Goal: Task Accomplishment & Management: Manage account settings

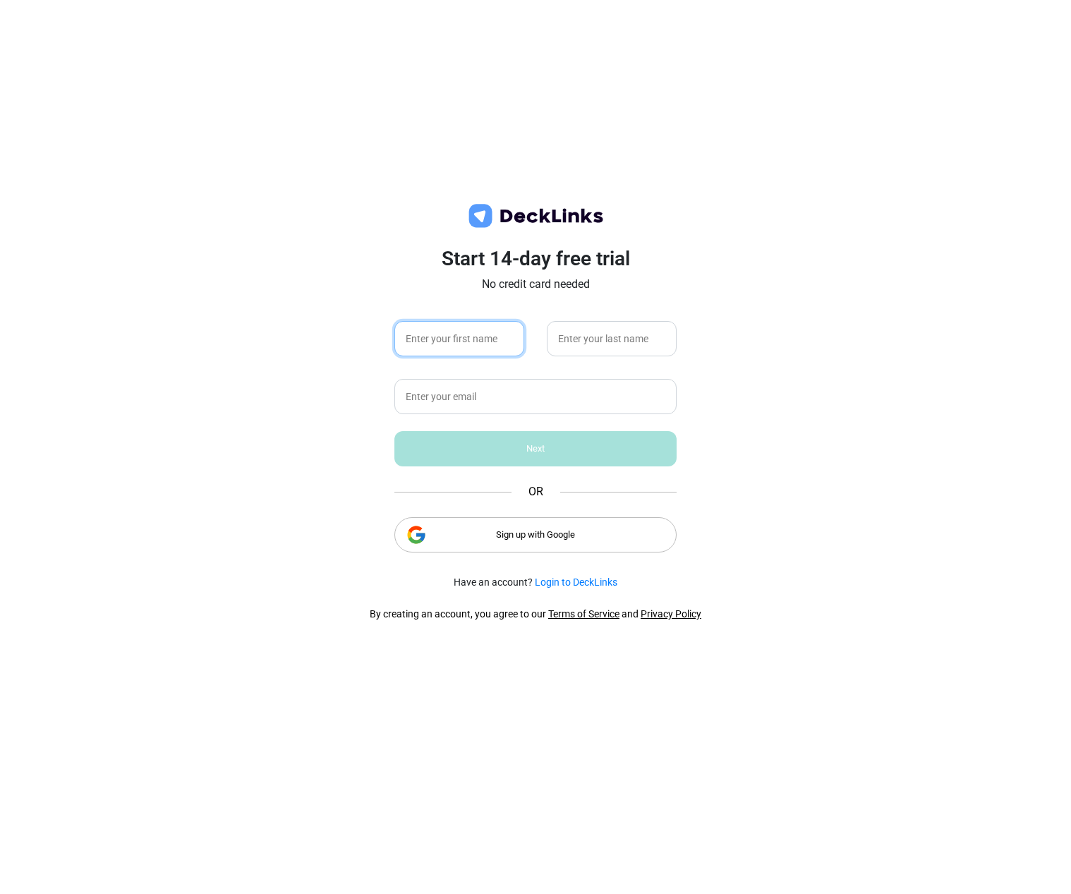
click at [483, 336] on input "text" at bounding box center [460, 338] width 130 height 35
type input "[PERSON_NAME]"
click at [488, 393] on input "text" at bounding box center [536, 396] width 282 height 35
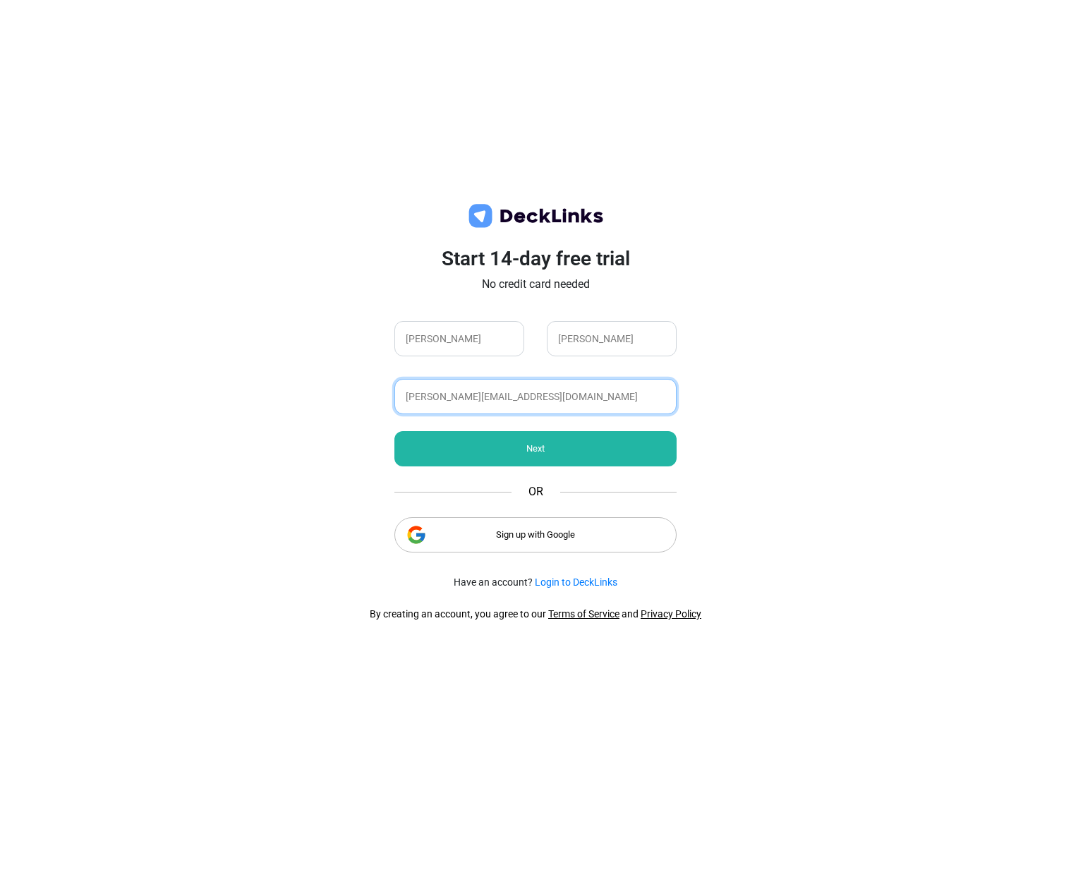
type input "[PERSON_NAME][EMAIL_ADDRESS][DOMAIN_NAME]"
click at [567, 540] on div "Sign up with Google" at bounding box center [536, 534] width 282 height 35
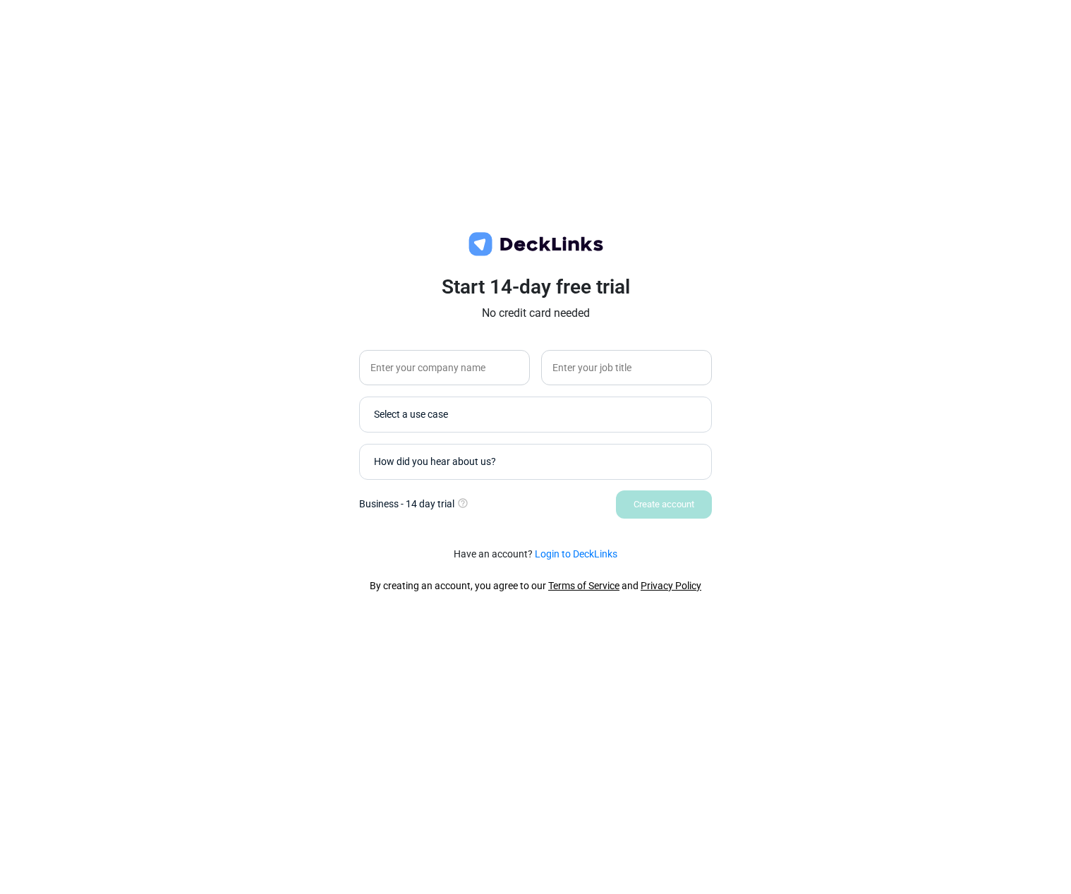
click at [914, 601] on div "Start 14-day free trial No credit card needed Select a use case How did you hea…" at bounding box center [535, 447] width 1071 height 894
click at [409, 377] on input "text" at bounding box center [444, 367] width 171 height 35
click at [416, 369] on input "[PERSON_NAME]" at bounding box center [444, 367] width 171 height 35
type input "[PERSON_NAME]"
click at [600, 364] on input "text" at bounding box center [626, 367] width 171 height 35
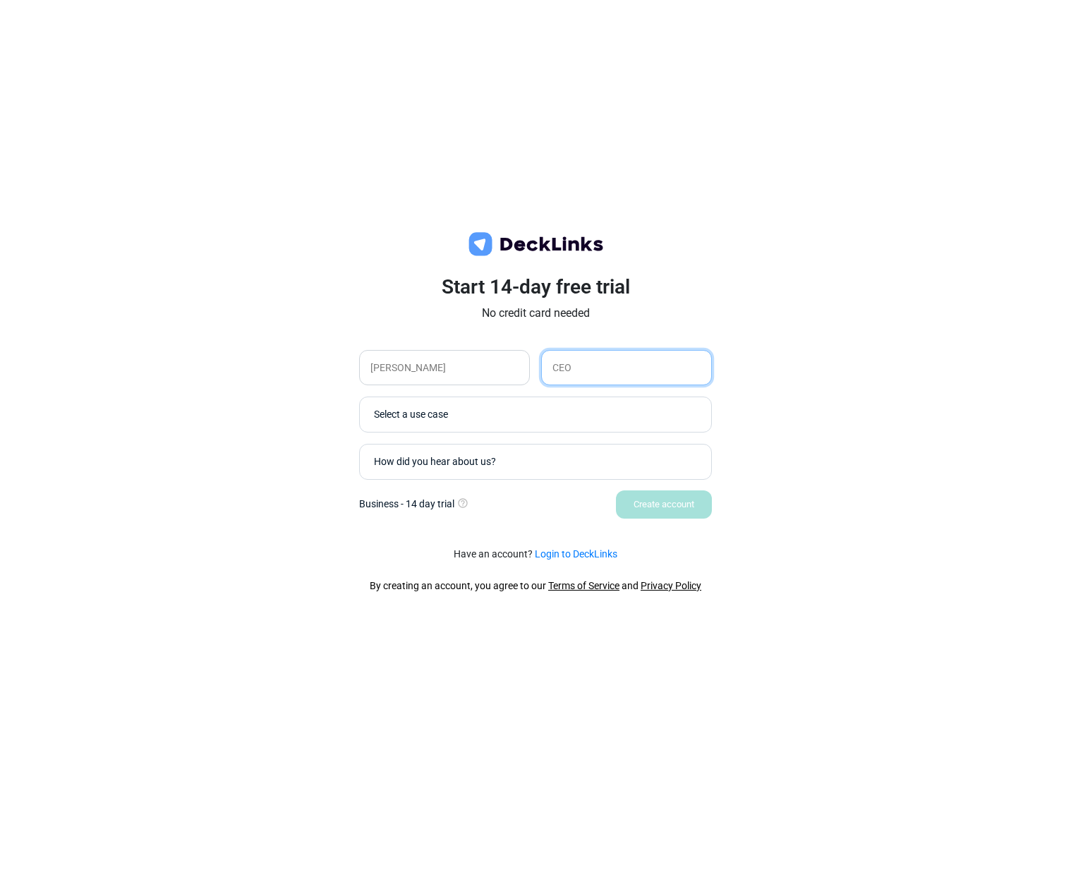
type input "CEO"
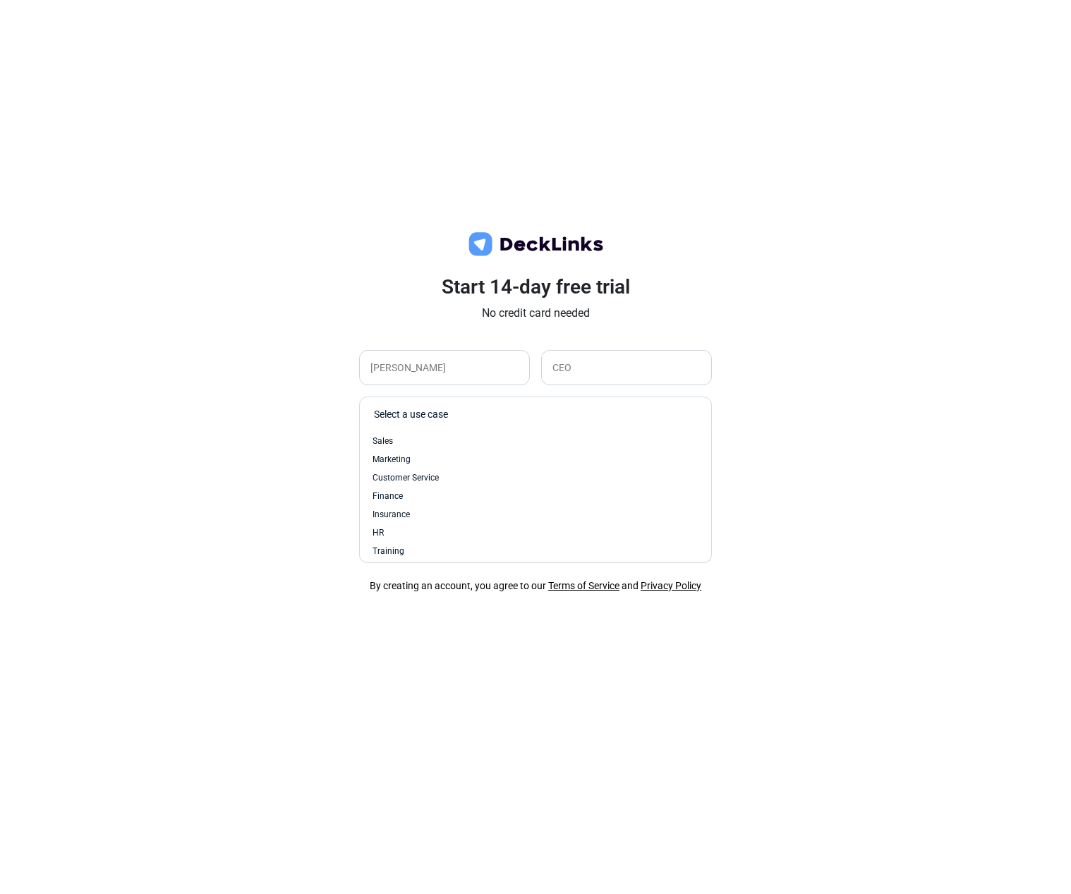
click at [513, 405] on div "Select a use case" at bounding box center [532, 415] width 330 height 28
click at [462, 437] on div "Sales" at bounding box center [536, 441] width 326 height 13
click at [473, 460] on div "How did you hear about us?" at bounding box center [539, 462] width 330 height 15
click at [457, 479] on div "Search Engine" at bounding box center [535, 488] width 337 height 18
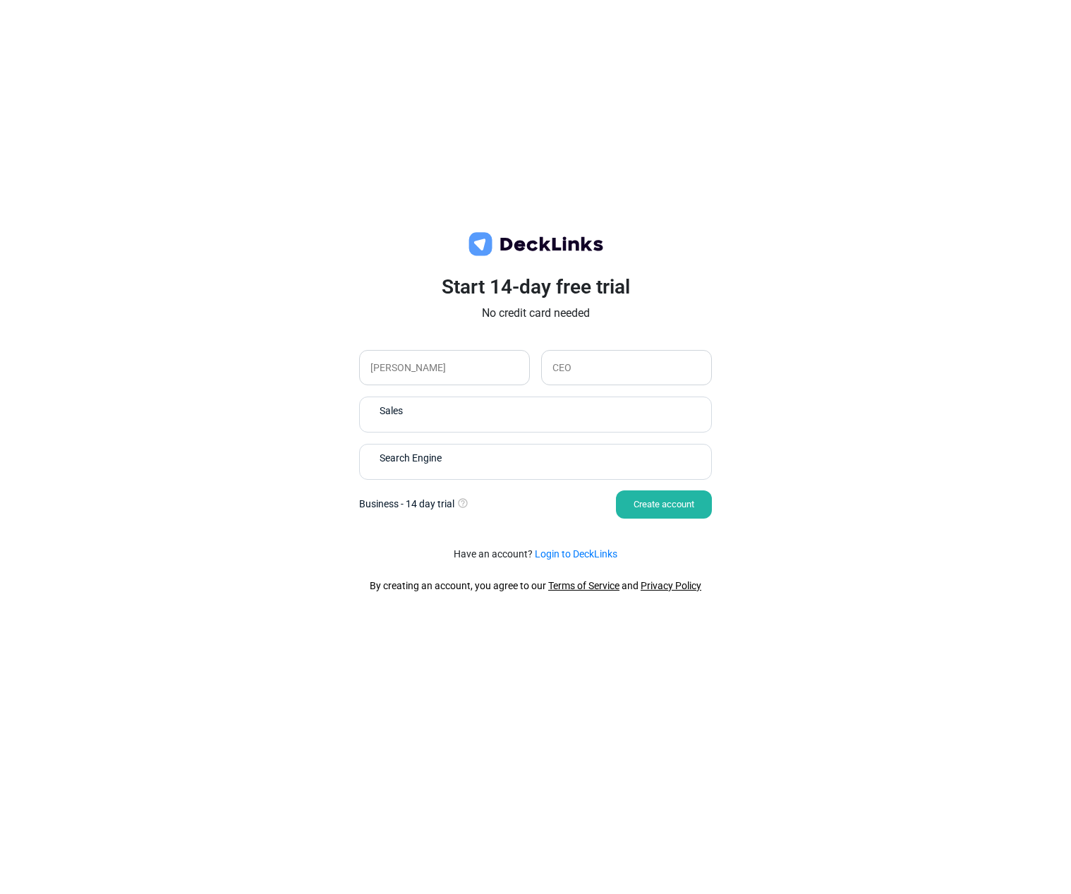
click at [658, 510] on div "Create account" at bounding box center [664, 504] width 96 height 28
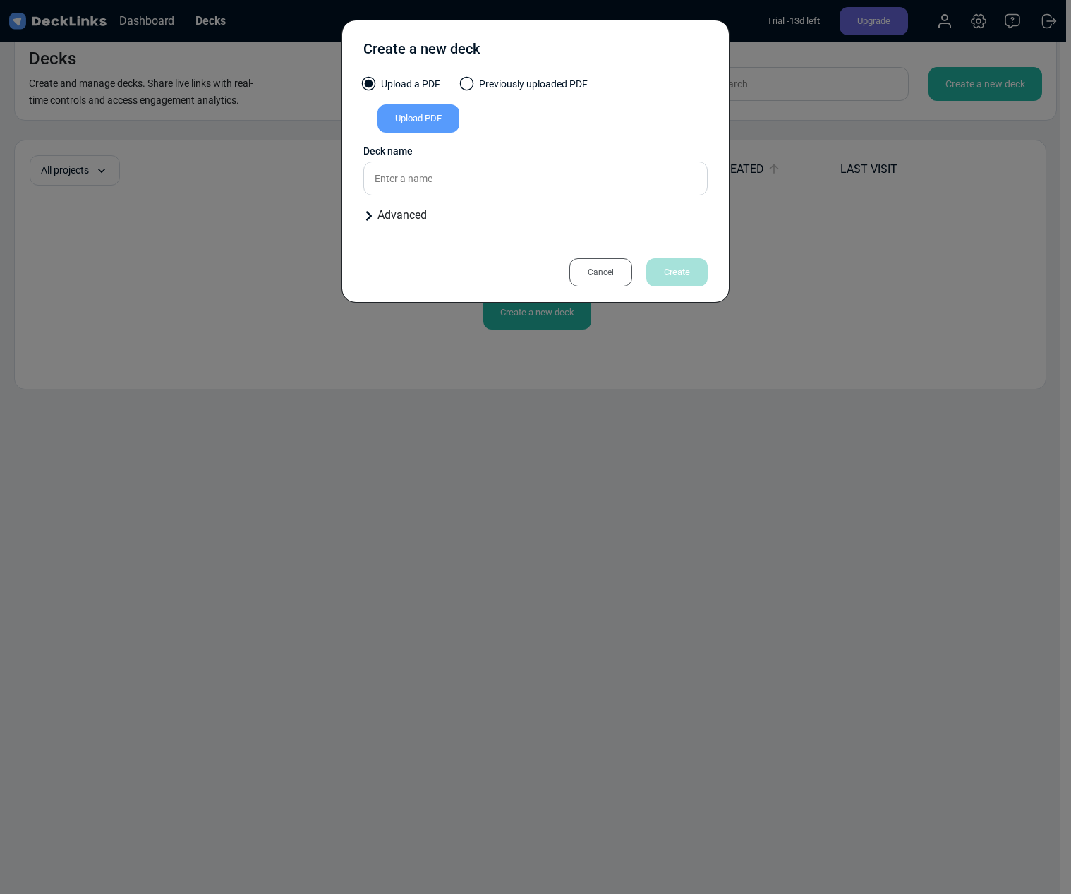
click at [612, 275] on div "Cancel" at bounding box center [601, 272] width 63 height 28
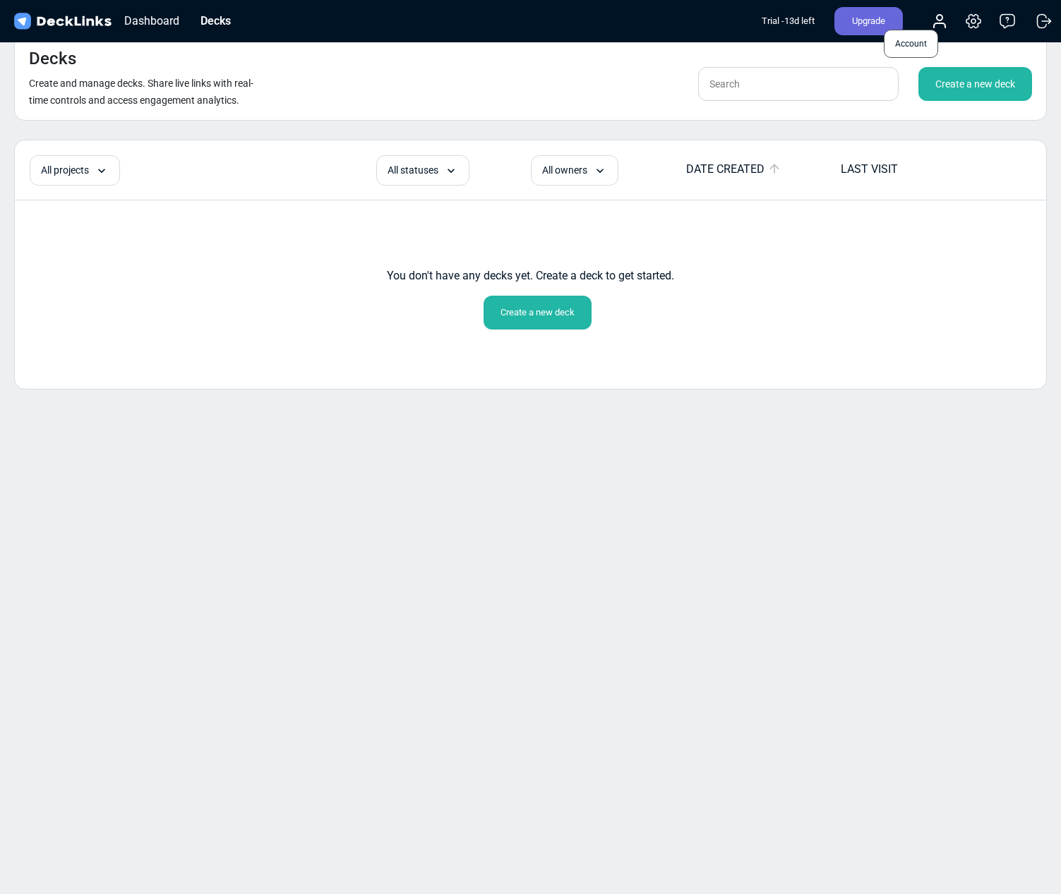
click at [935, 22] on icon at bounding box center [939, 21] width 17 height 17
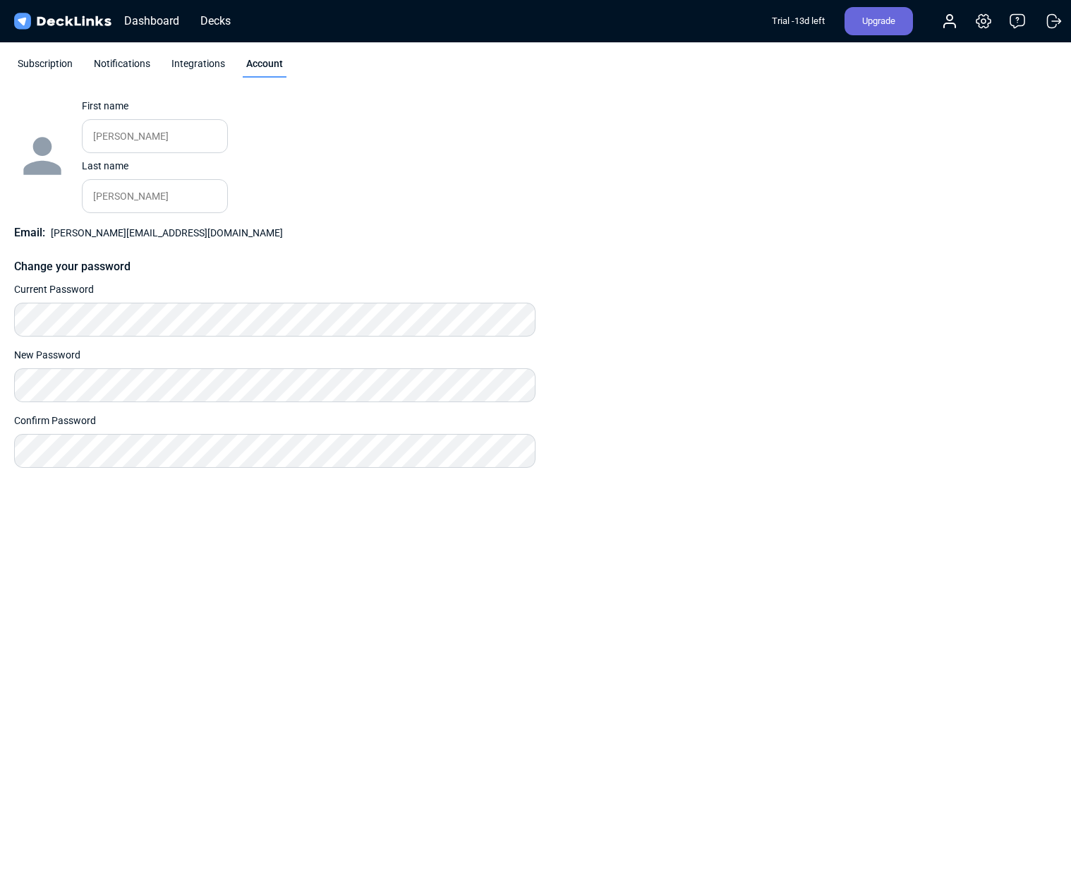
click at [60, 66] on div "Subscription" at bounding box center [45, 66] width 62 height 21
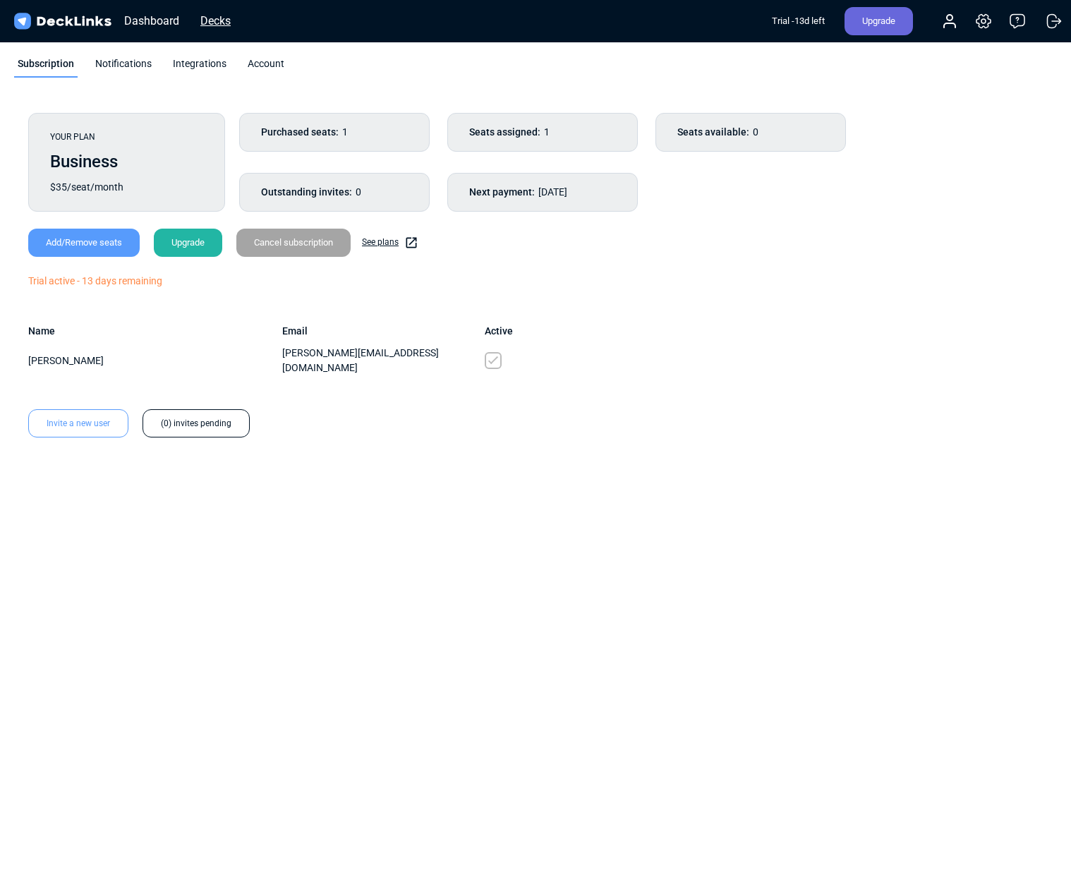
click at [227, 18] on div "Decks" at bounding box center [215, 21] width 44 height 18
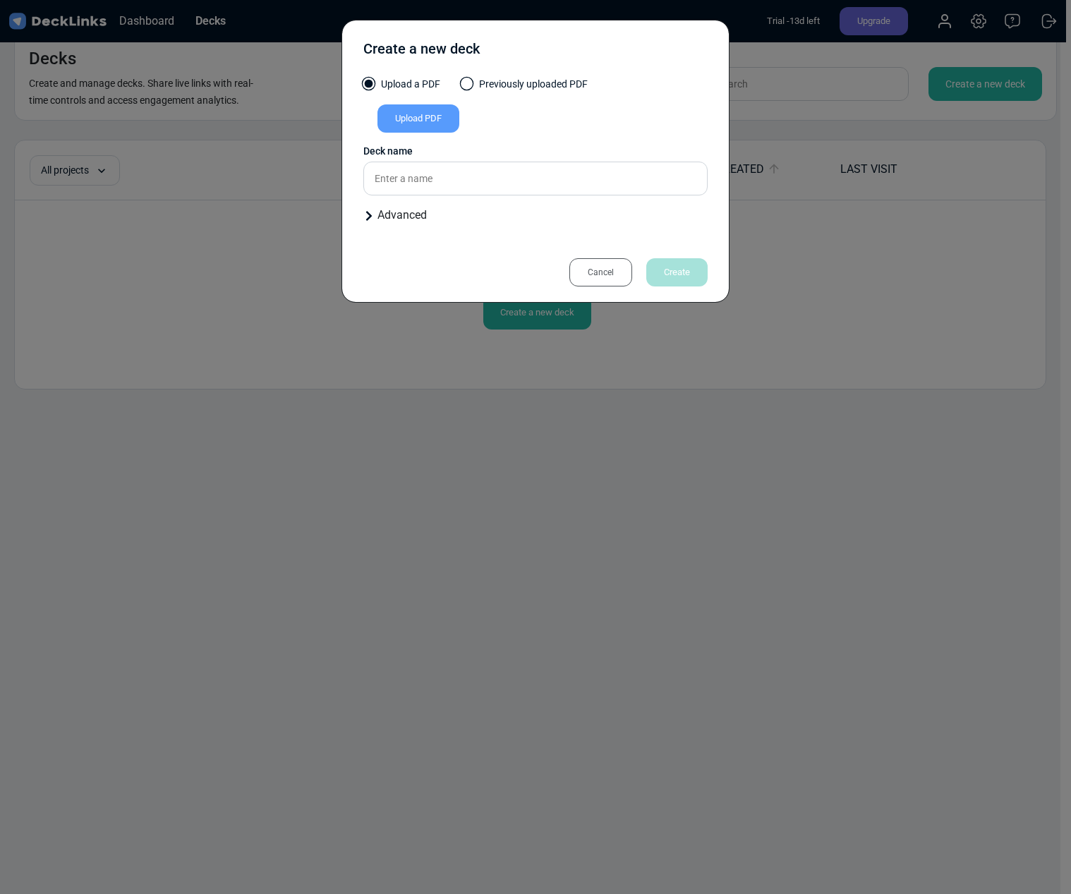
click at [601, 268] on div "Cancel" at bounding box center [601, 272] width 63 height 28
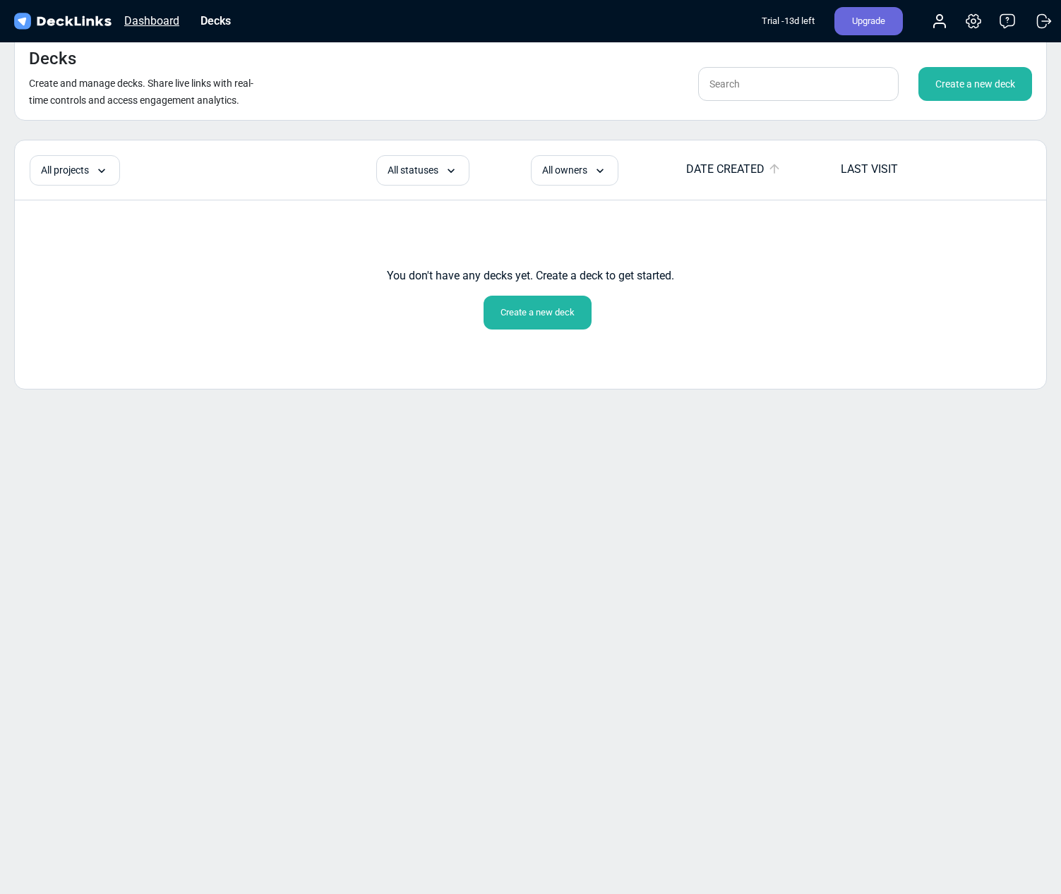
click at [174, 26] on div "Dashboard" at bounding box center [151, 21] width 69 height 18
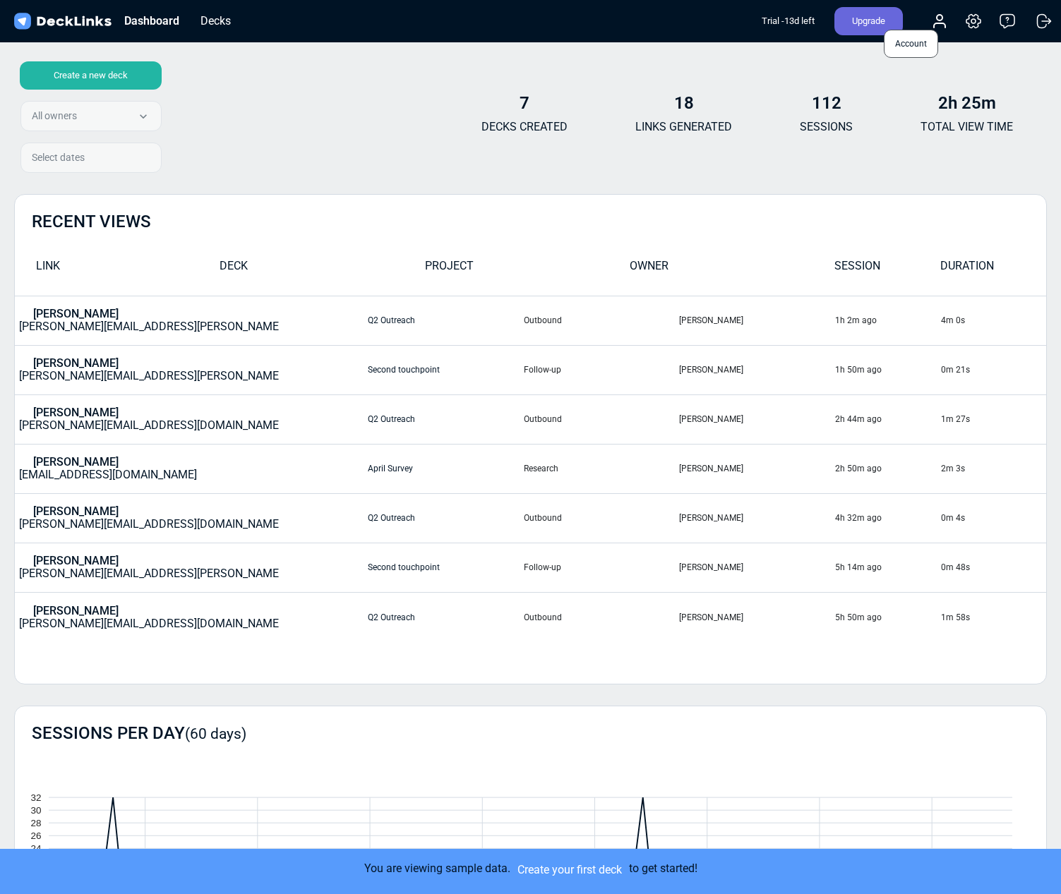
click at [941, 13] on icon at bounding box center [939, 21] width 17 height 17
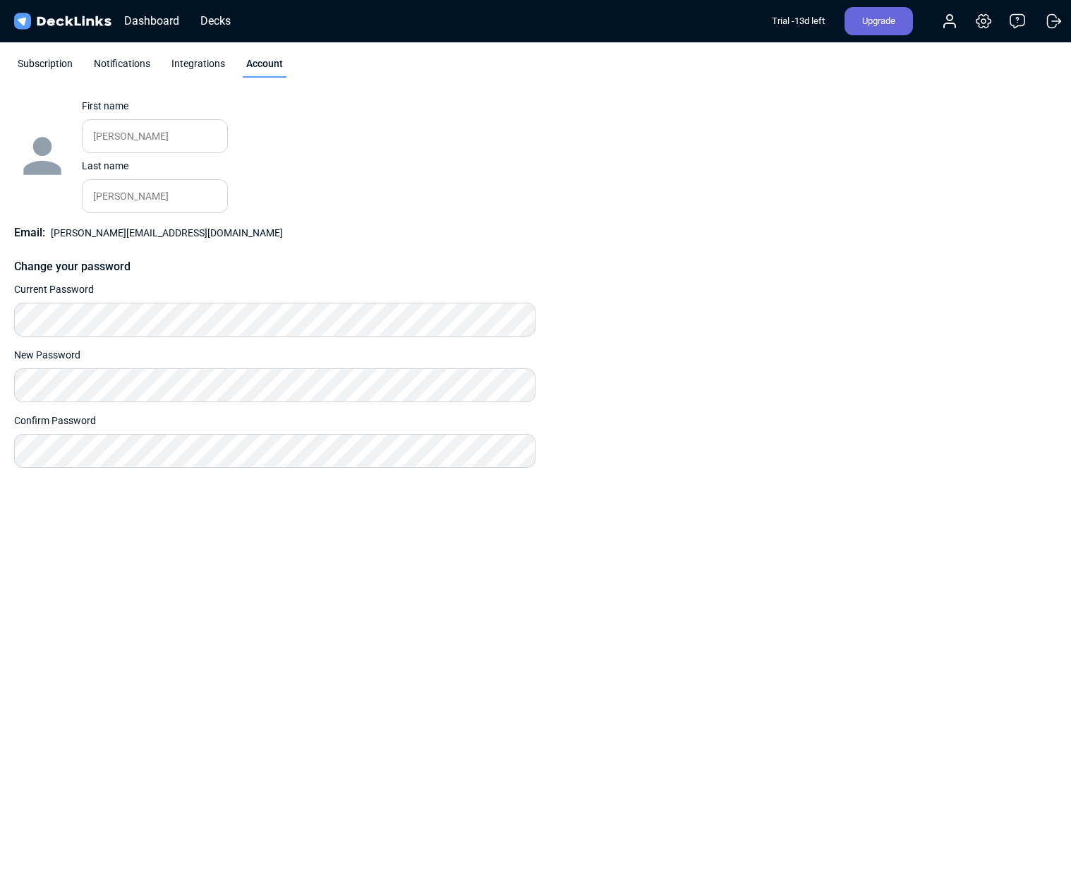
click at [44, 57] on div "Subscription" at bounding box center [45, 66] width 62 height 21
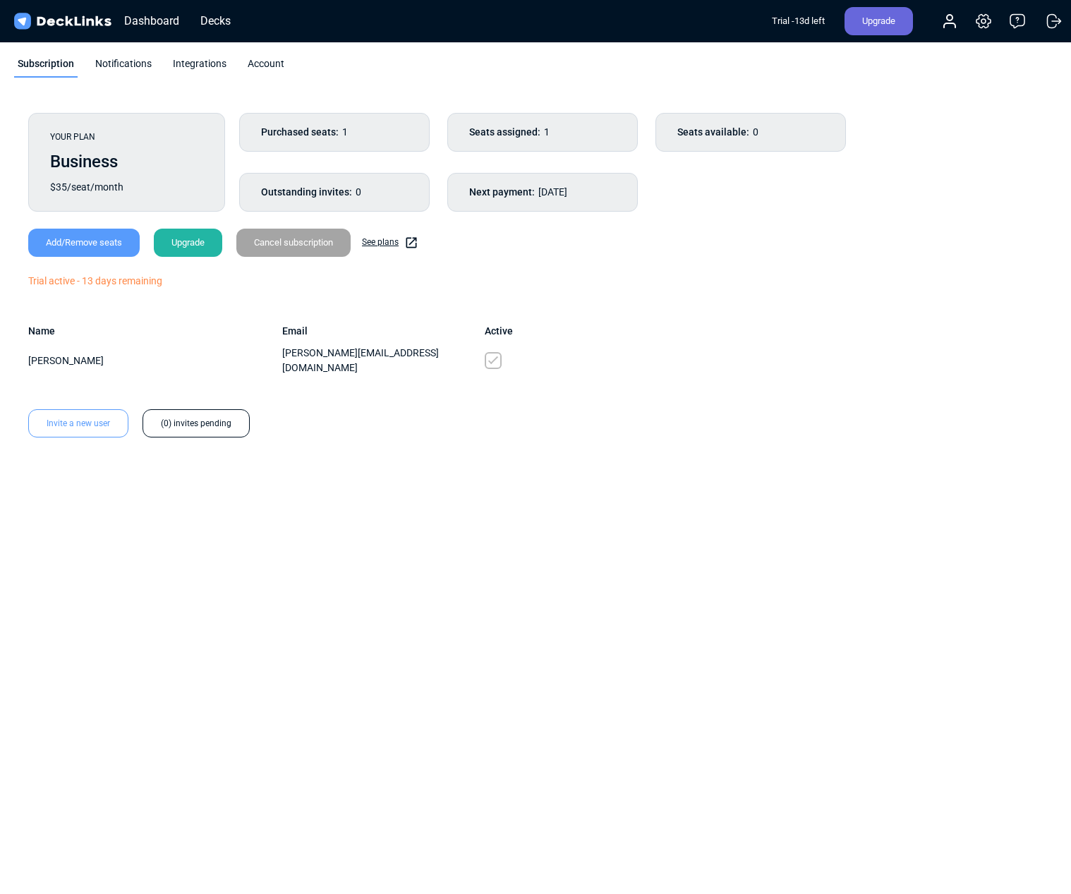
click at [134, 65] on div "Notifications" at bounding box center [124, 66] width 64 height 21
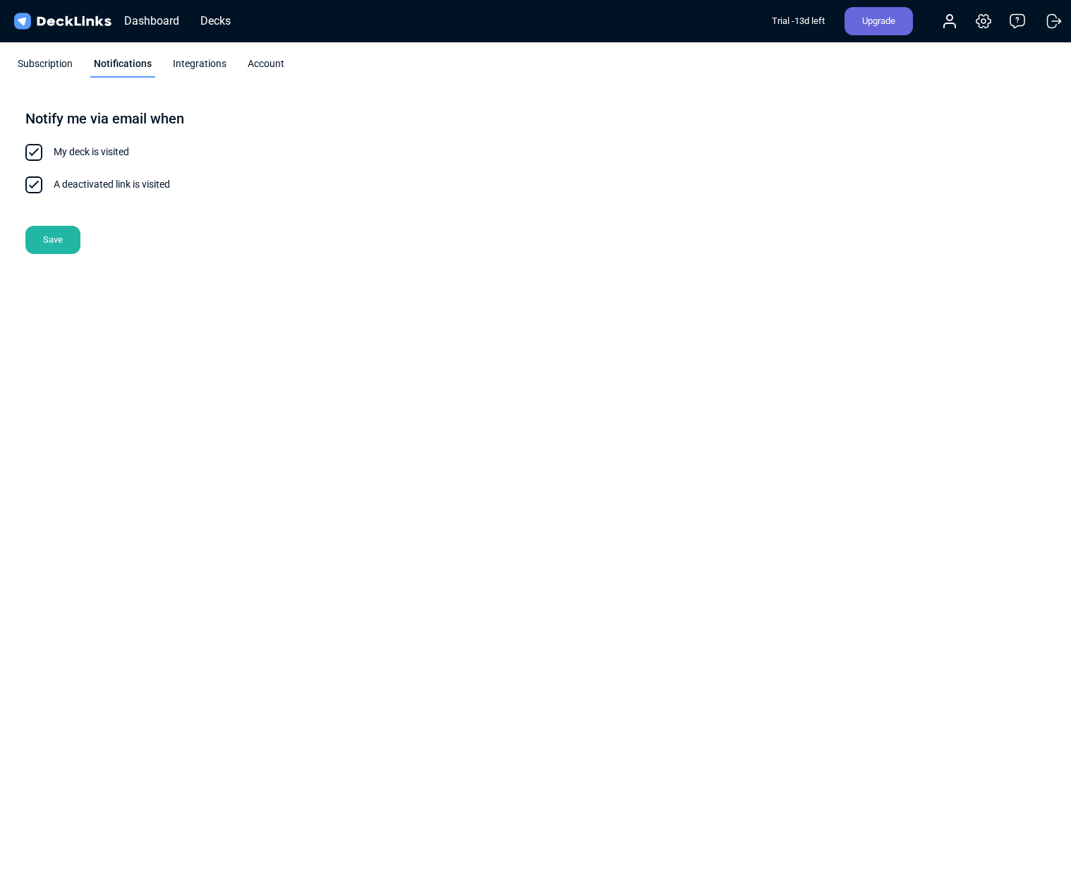
click at [193, 61] on div "Integrations" at bounding box center [199, 66] width 61 height 21
